Goal: Use online tool/utility: Use online tool/utility

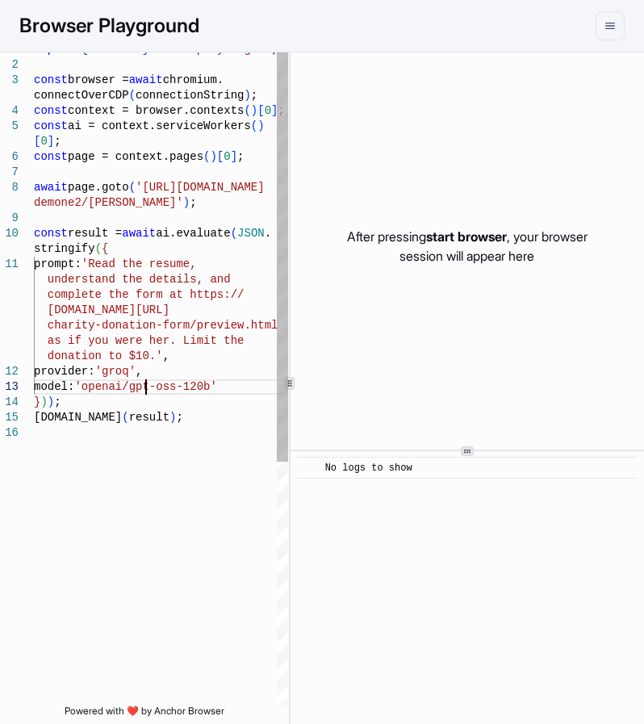
click at [147, 379] on div "demone2/[PERSON_NAME]' ) ; const result = await ai.evaluate ( JSON . stringify …" at bounding box center [161, 565] width 254 height 1046
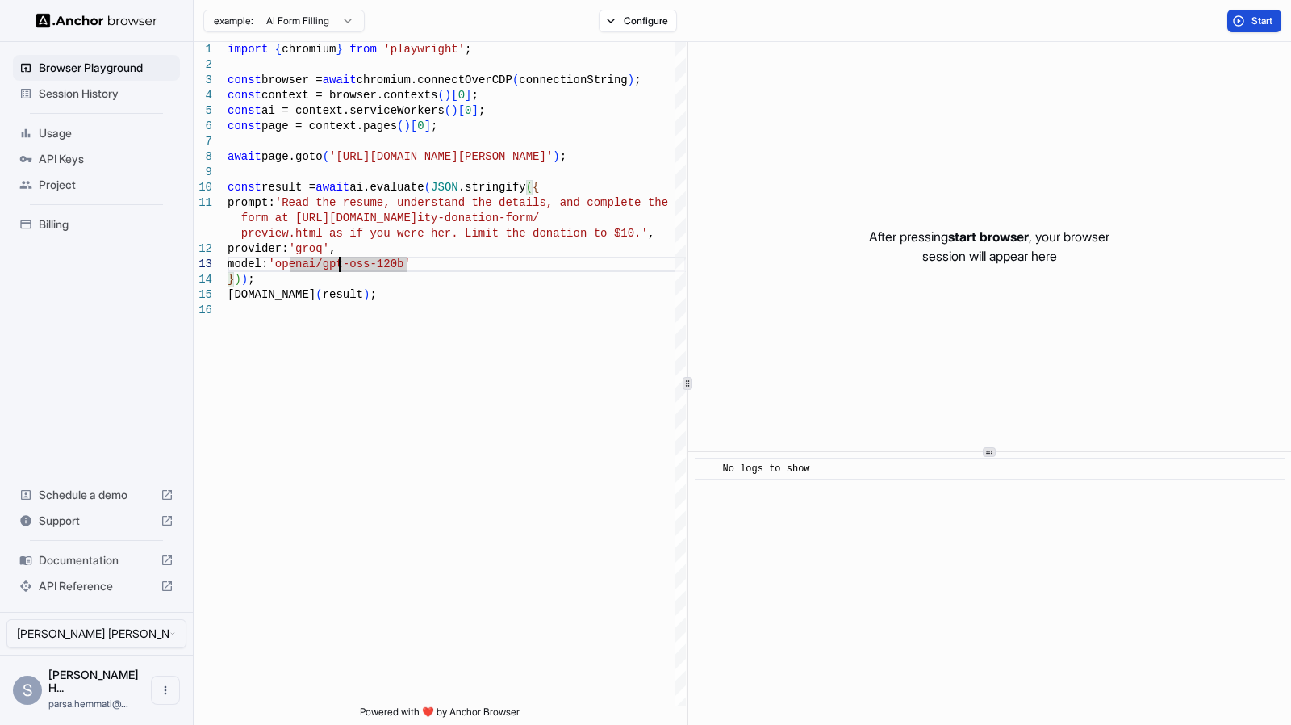
click at [643, 20] on button "Start" at bounding box center [1254, 21] width 54 height 23
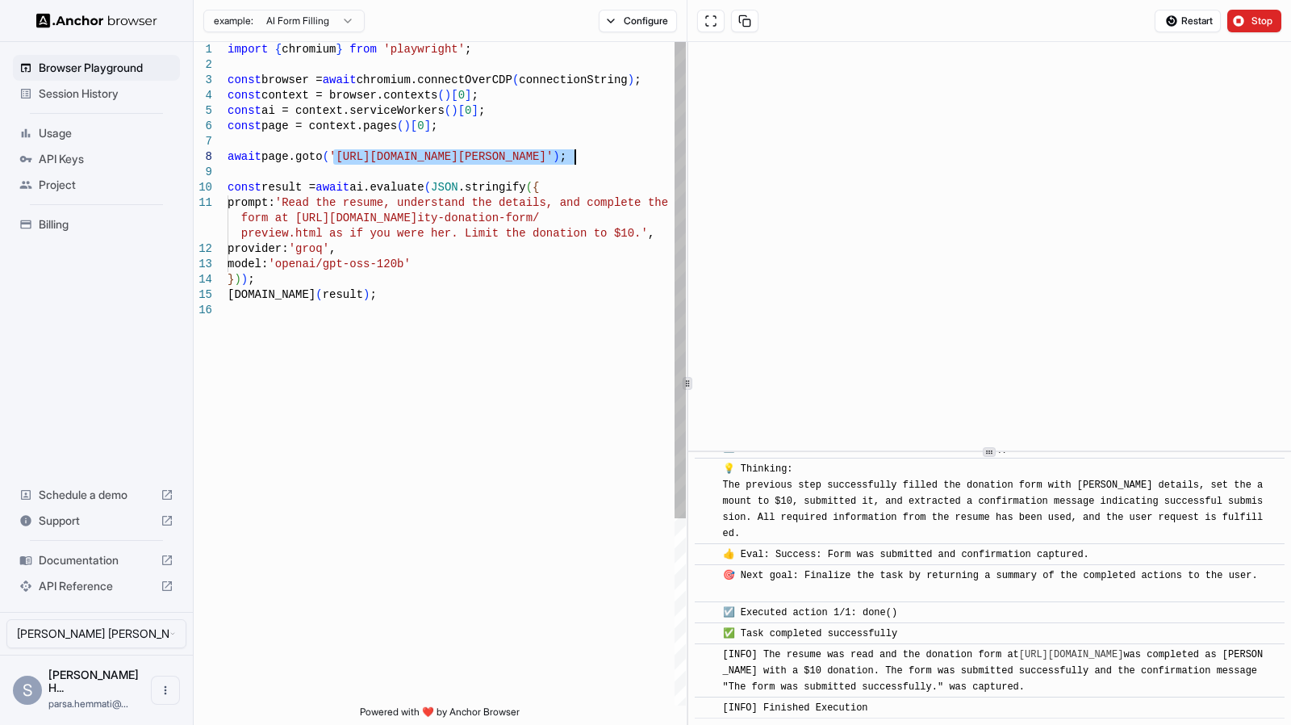
drag, startPoint x: 333, startPoint y: 151, endPoint x: 575, endPoint y: 157, distance: 242.1
click at [575, 157] on div "import { chromium } from 'playwright' ; const browser = await chromium.connectO…" at bounding box center [457, 504] width 458 height 924
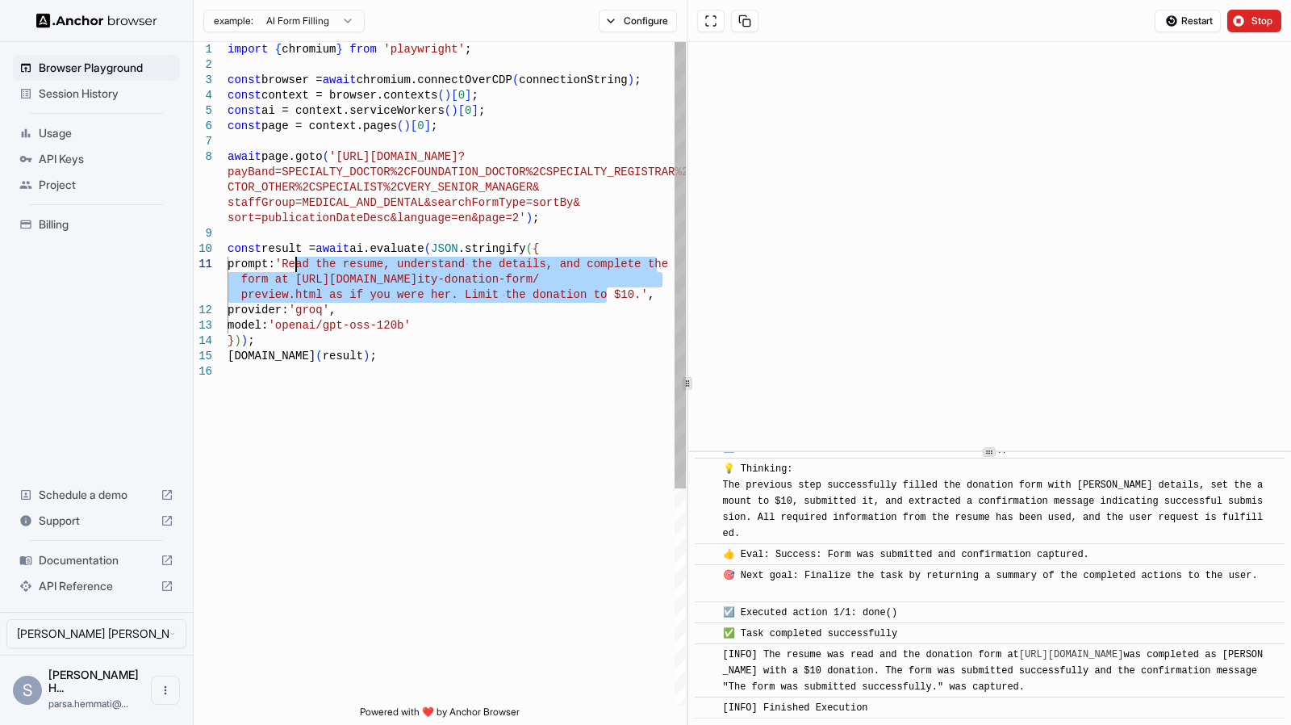
drag, startPoint x: 604, startPoint y: 298, endPoint x: 297, endPoint y: 265, distance: 308.3
click at [297, 265] on div "import { chromium } from 'playwright' ; const browser = await chromium.connectO…" at bounding box center [457, 534] width 458 height 985
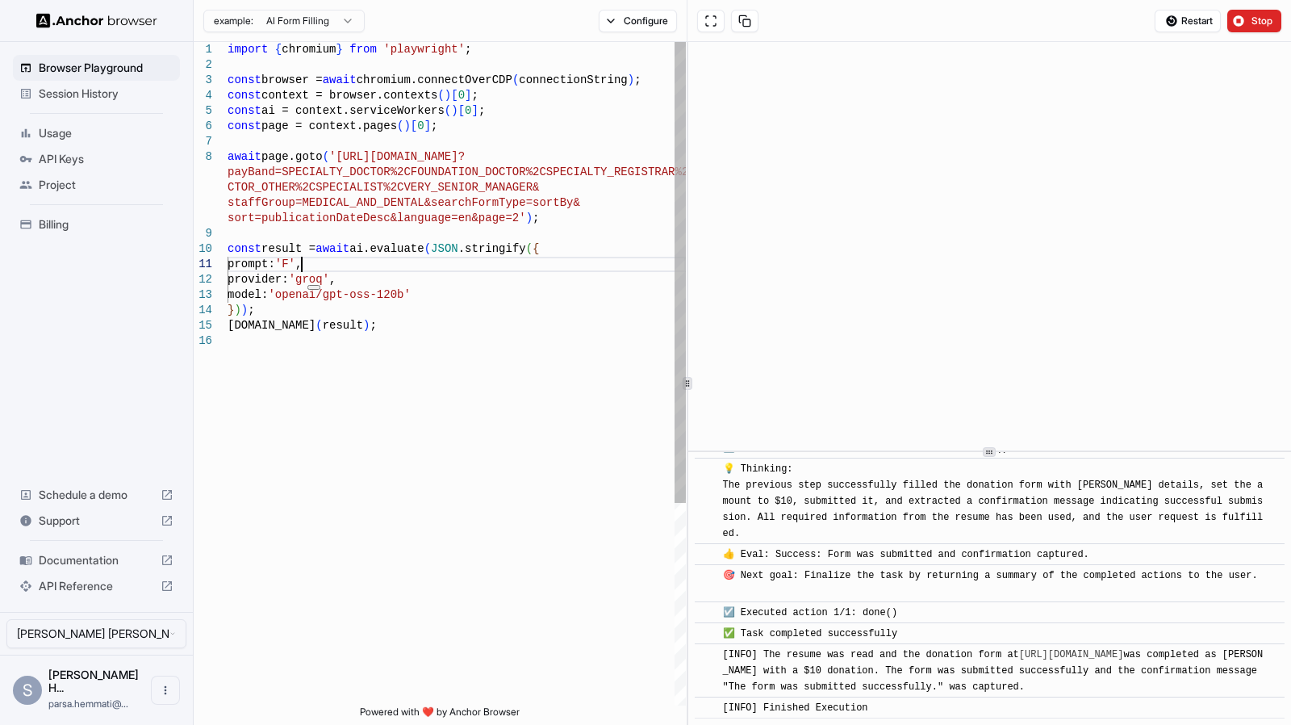
scroll to position [62, 0]
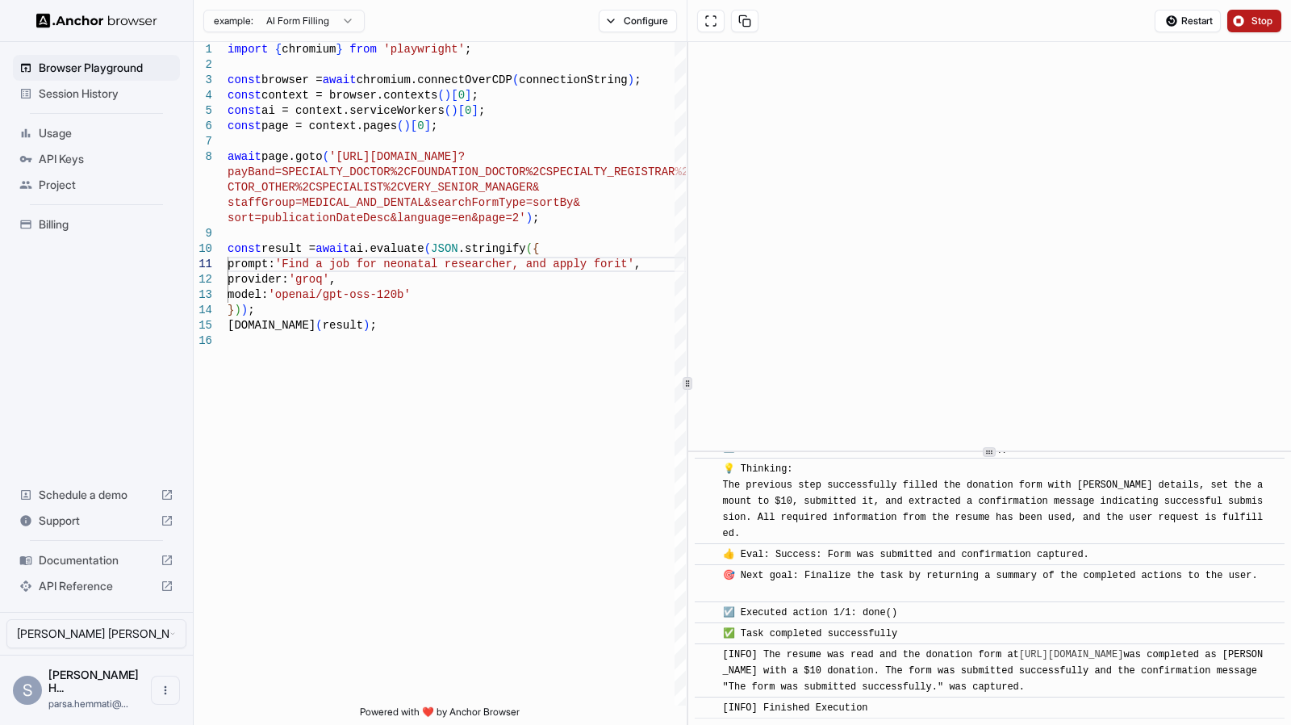
click at [643, 19] on span "Stop" at bounding box center [1262, 21] width 23 height 13
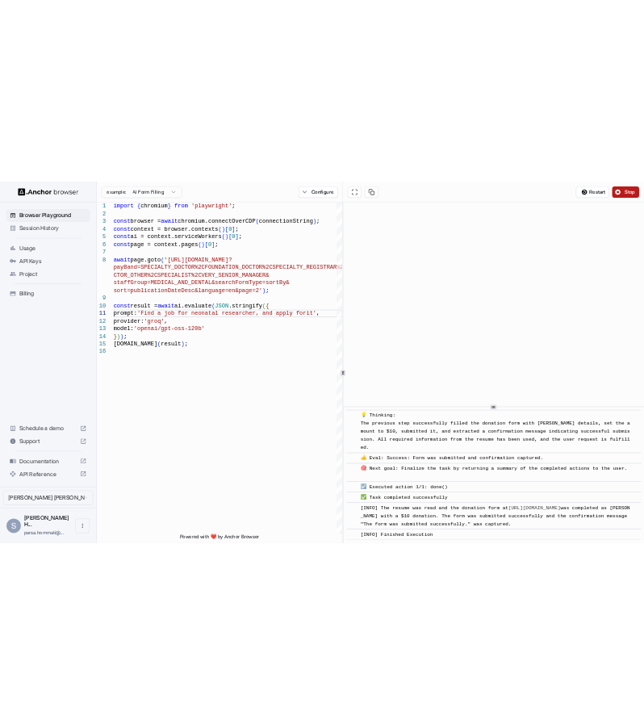
scroll to position [0, 0]
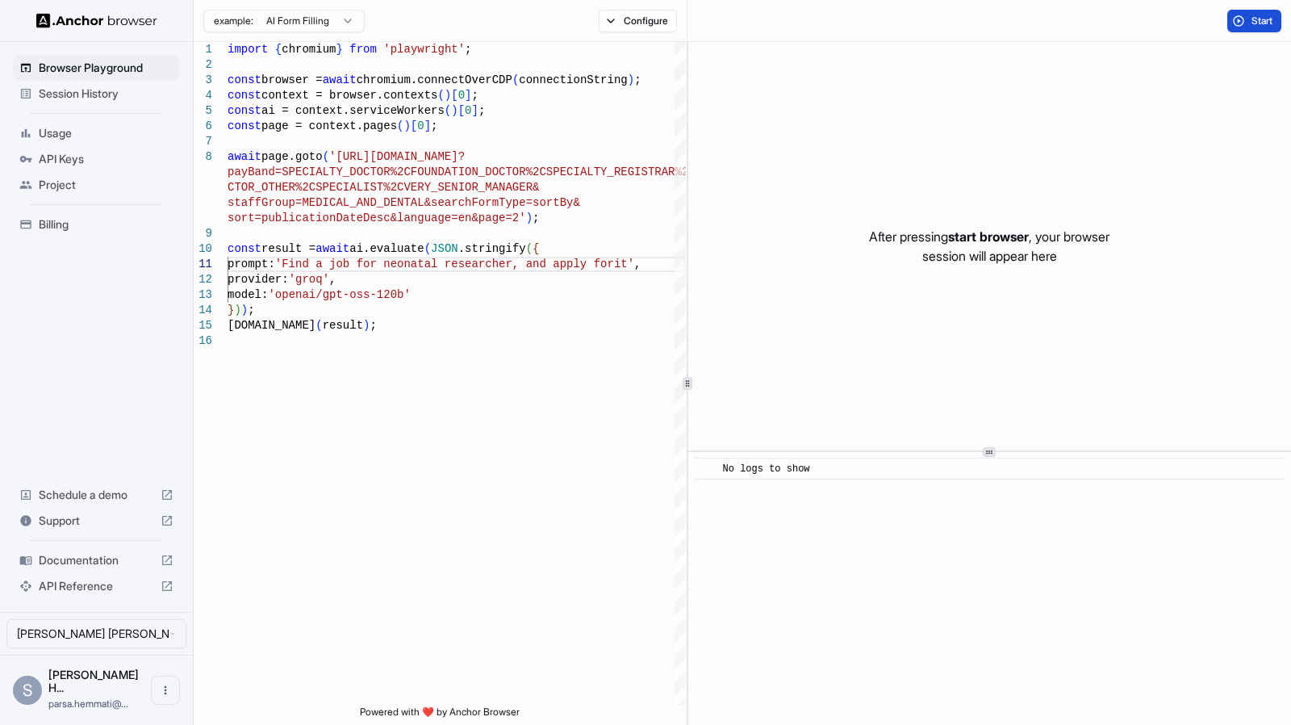
click at [643, 19] on span "Start" at bounding box center [1262, 21] width 23 height 13
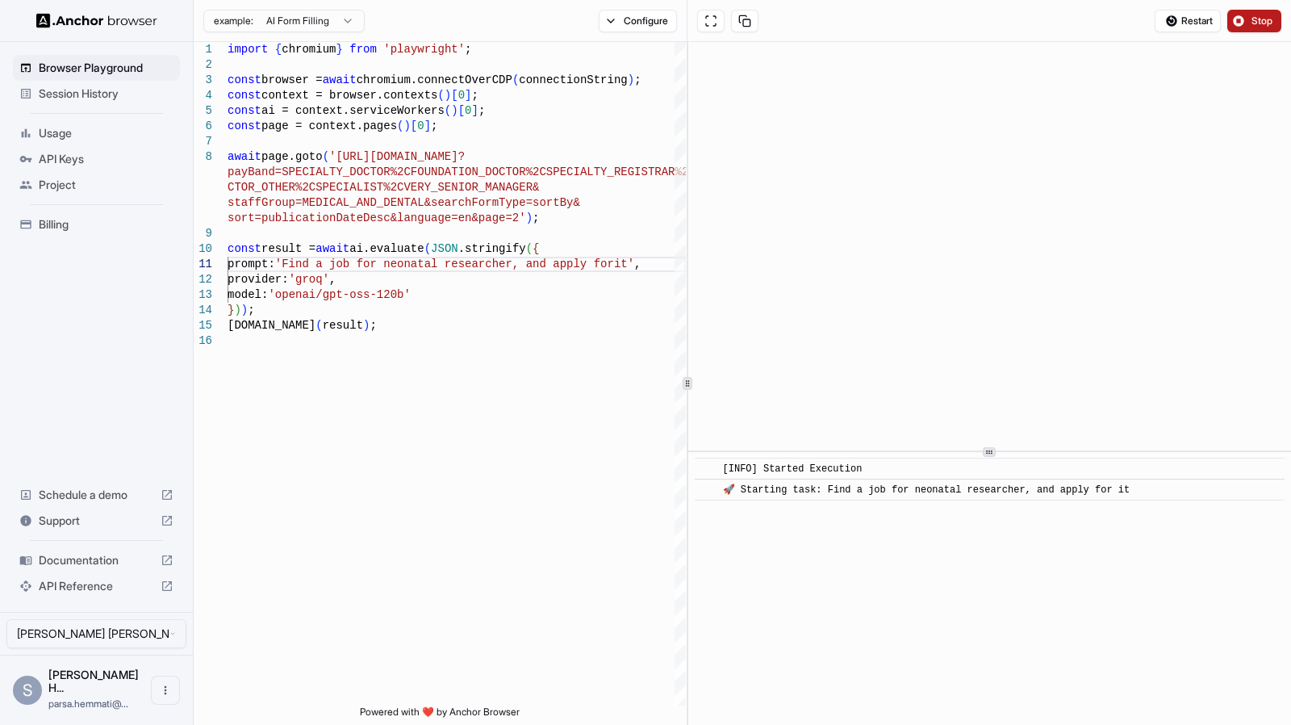
type textarea "**********"
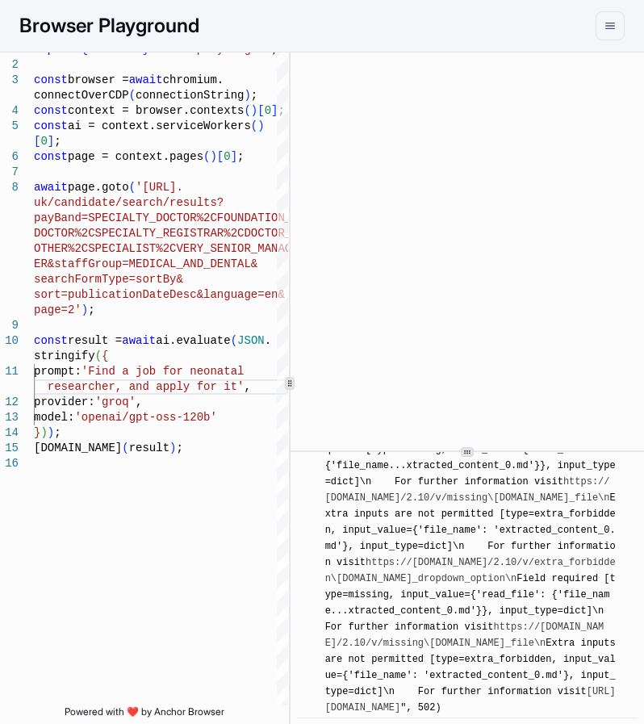
scroll to position [10772, 0]
